Goal: Task Accomplishment & Management: Manage account settings

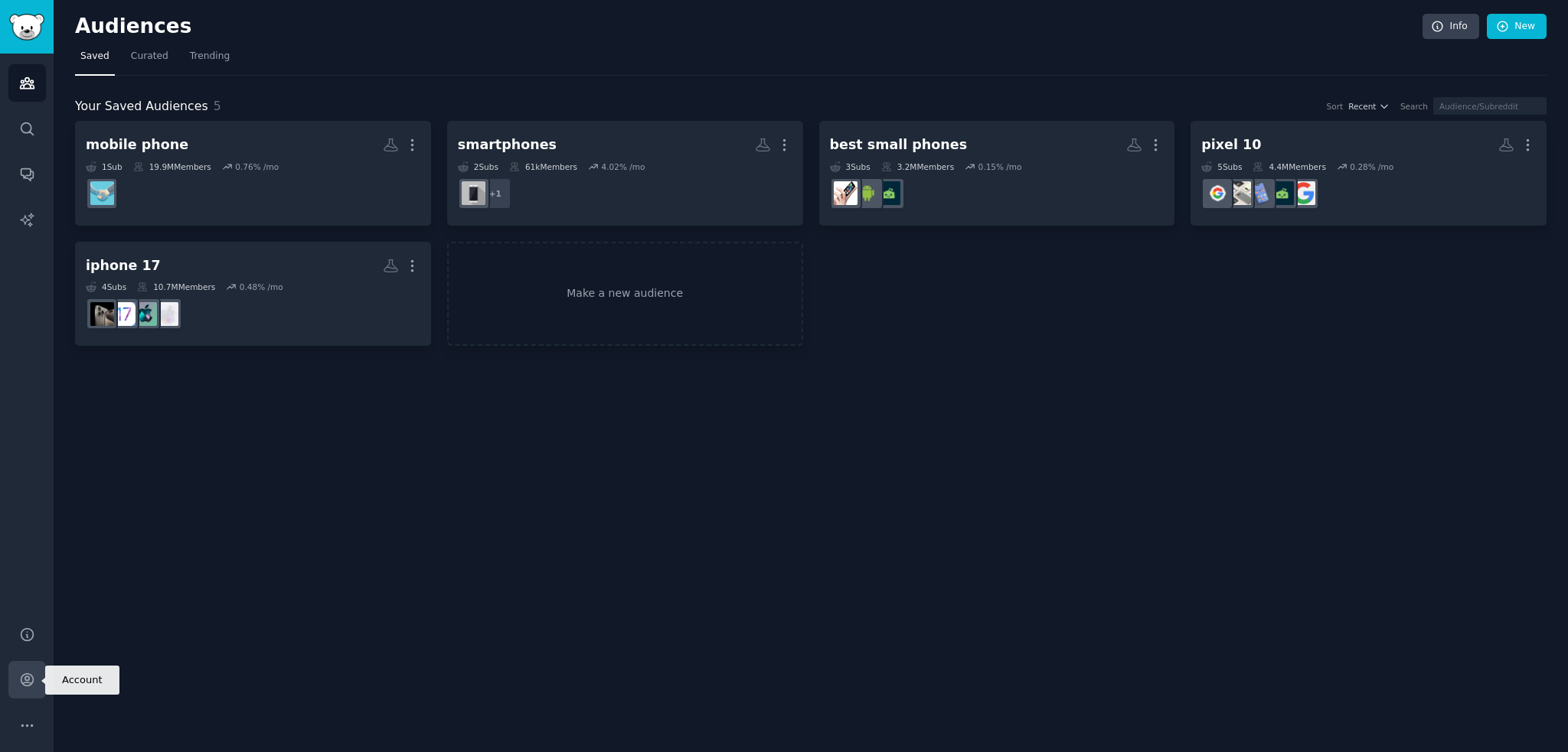
click at [23, 680] on icon "Sidebar" at bounding box center [27, 680] width 16 height 16
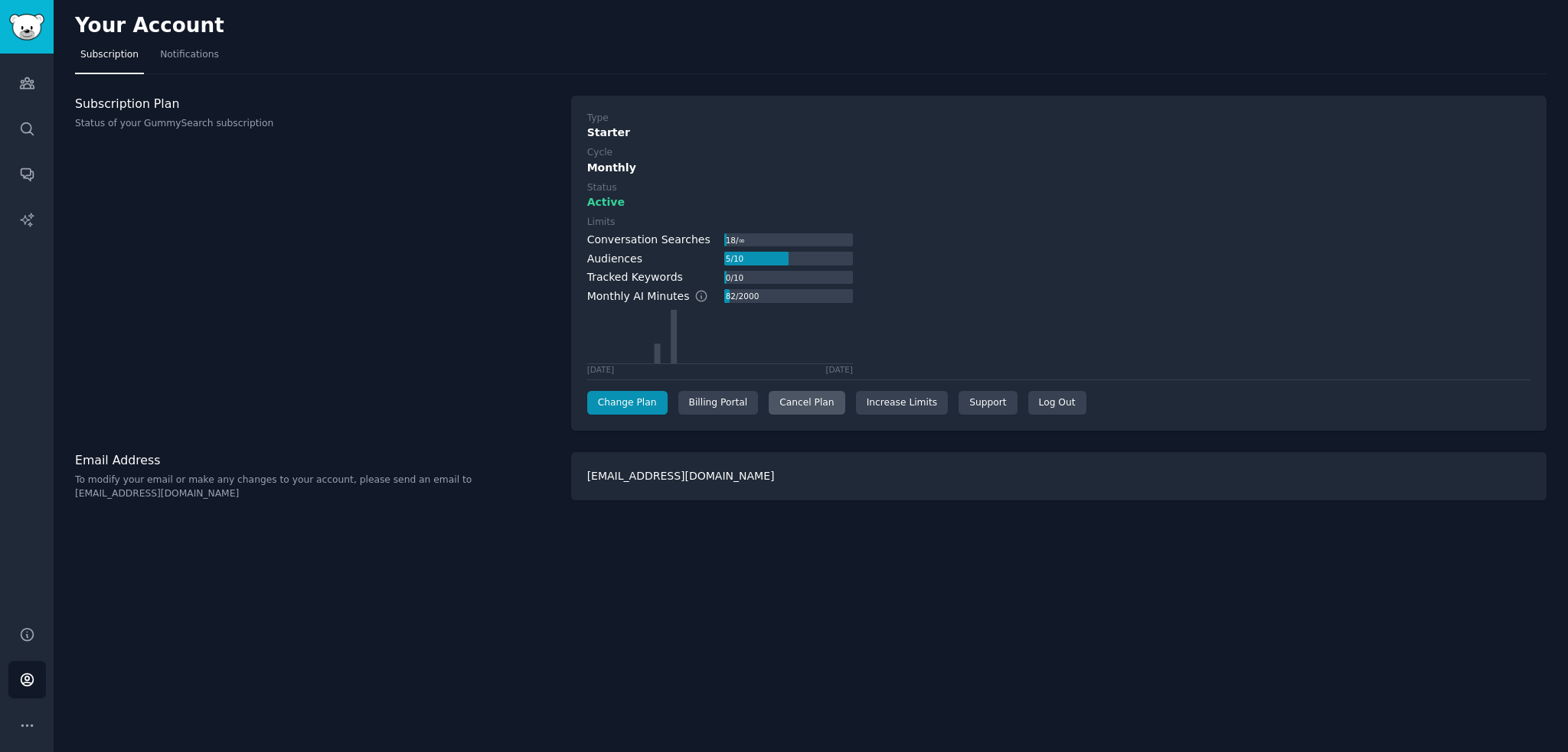
click at [813, 406] on div "Cancel Plan" at bounding box center [806, 403] width 75 height 24
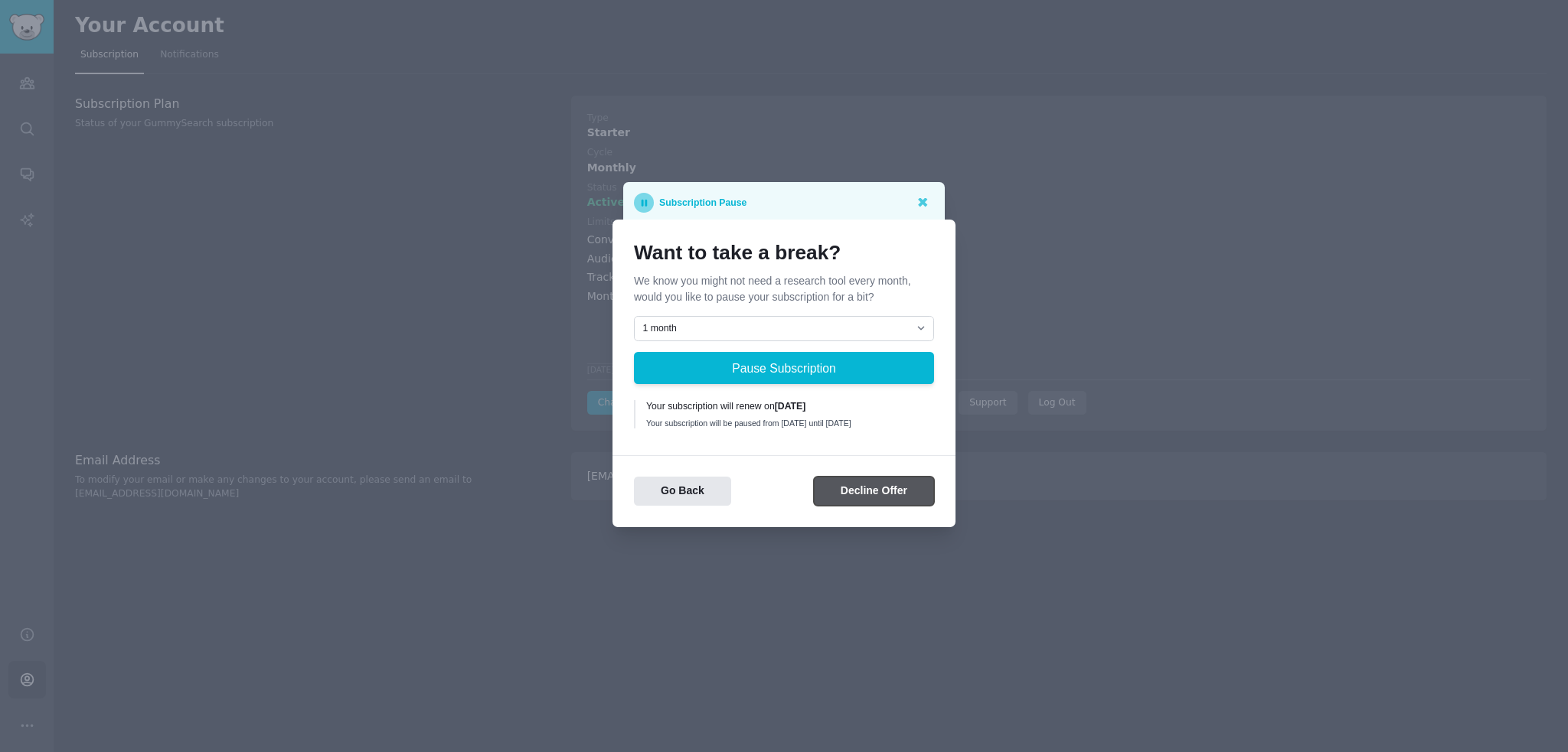
click at [864, 494] on button "Decline Offer" at bounding box center [874, 491] width 120 height 30
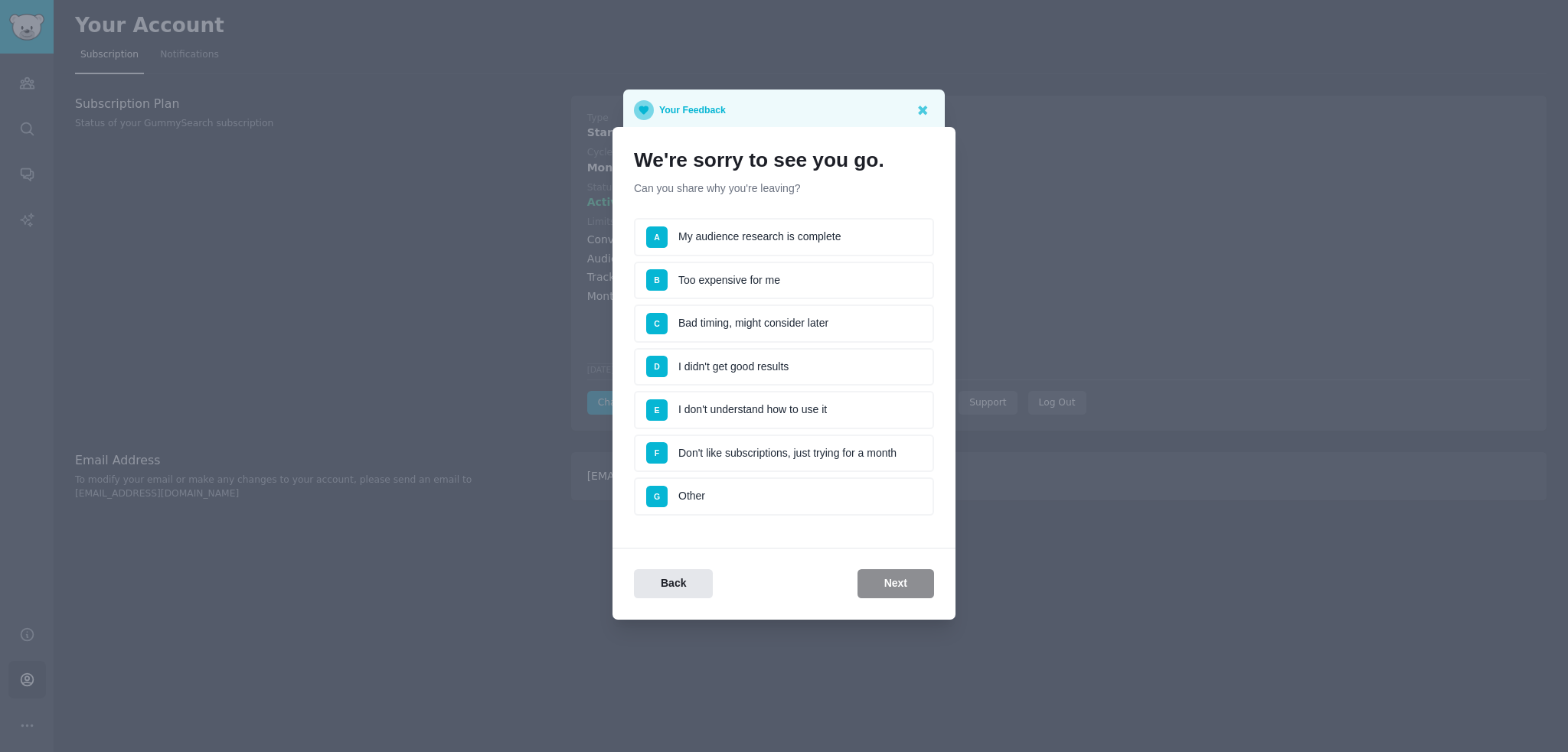
click at [704, 494] on li "G Other" at bounding box center [783, 497] width 300 height 39
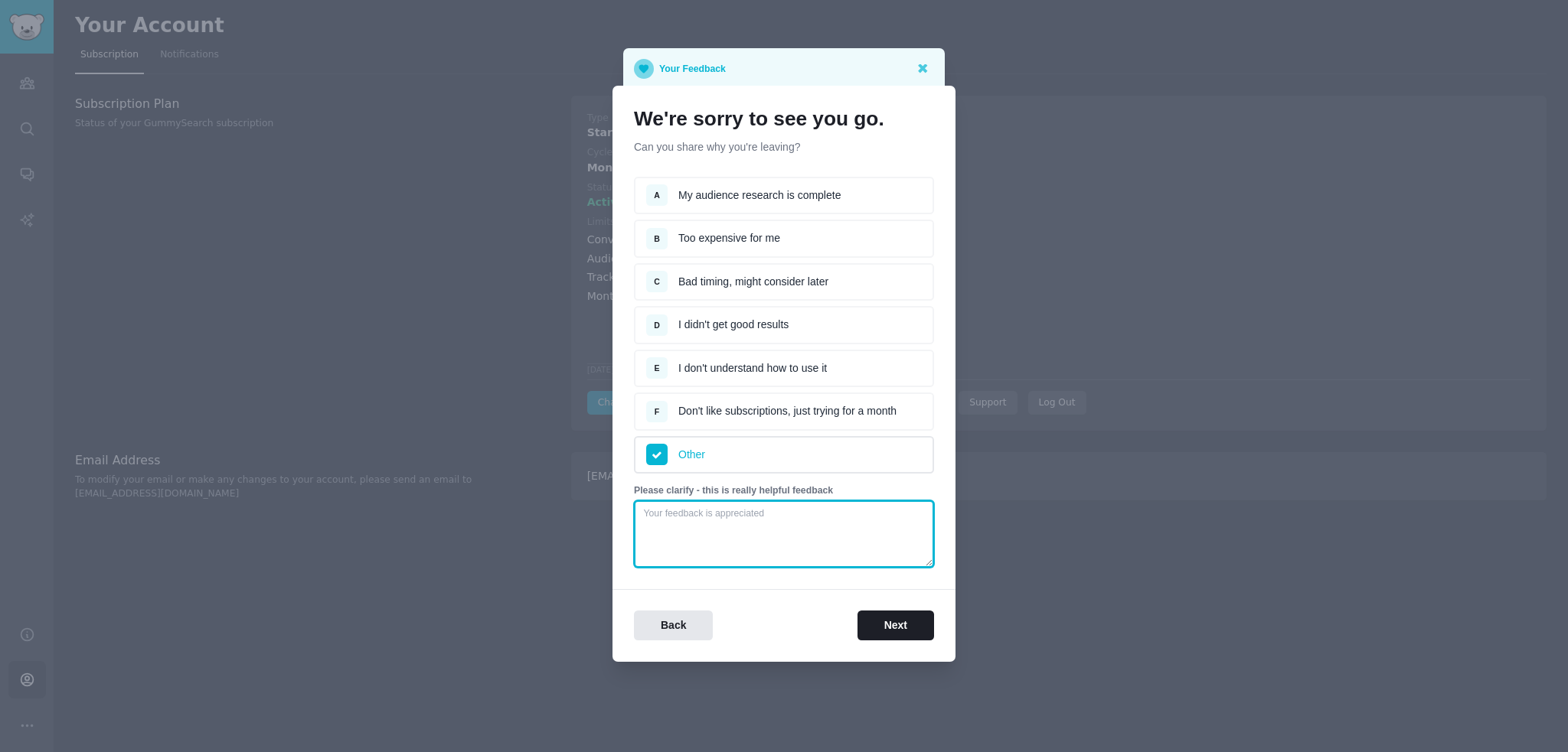
click at [715, 509] on textarea at bounding box center [783, 535] width 300 height 68
type textarea "[PERSON_NAME]"
type textarea "I wanted to try it."
click at [826, 415] on li "F Don't like subscriptions, just trying for a month" at bounding box center [783, 412] width 300 height 39
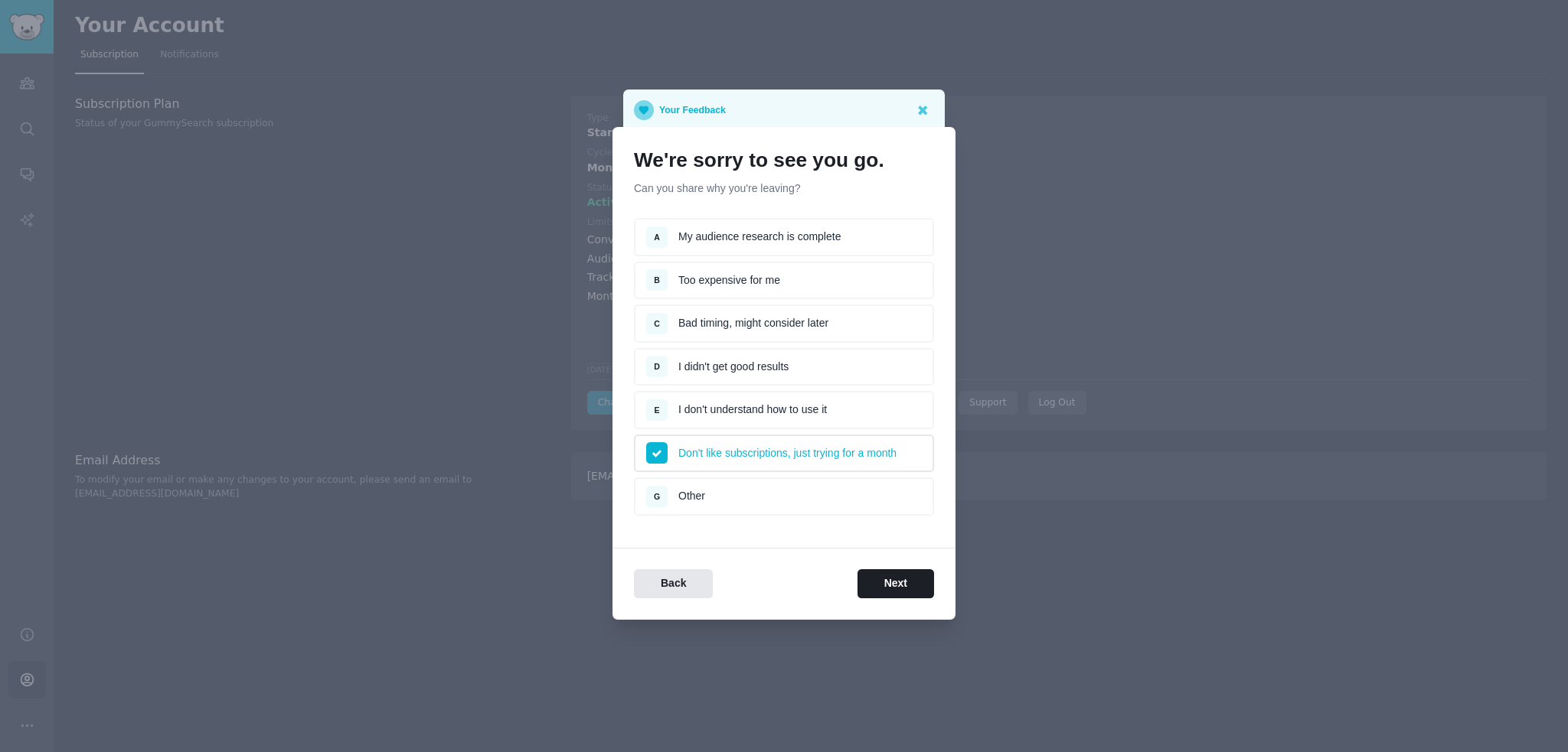
click at [795, 486] on li "G Other" at bounding box center [783, 497] width 300 height 39
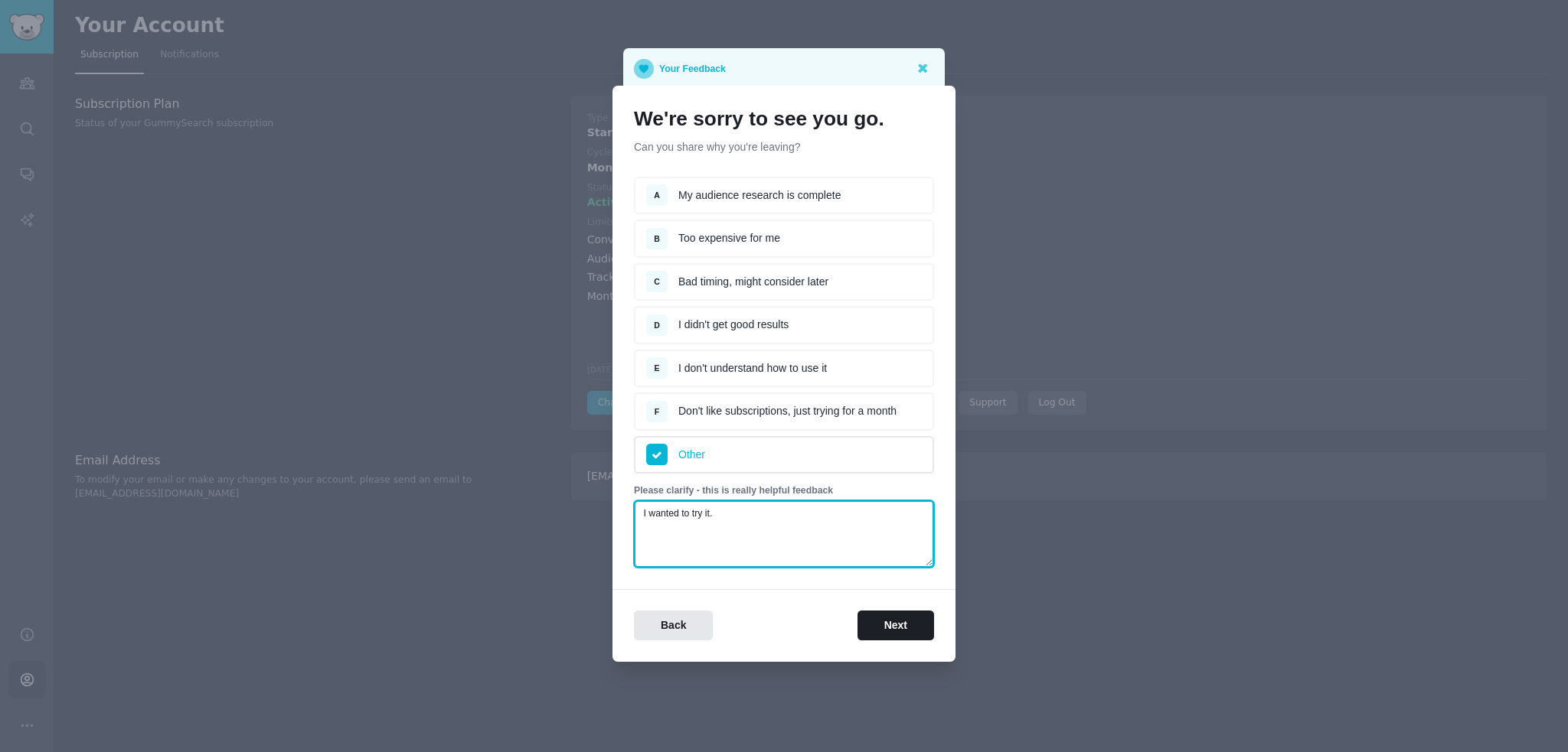
click at [787, 539] on textarea "I wanted to try it." at bounding box center [783, 535] width 300 height 68
